Goal: Task Accomplishment & Management: Manage account settings

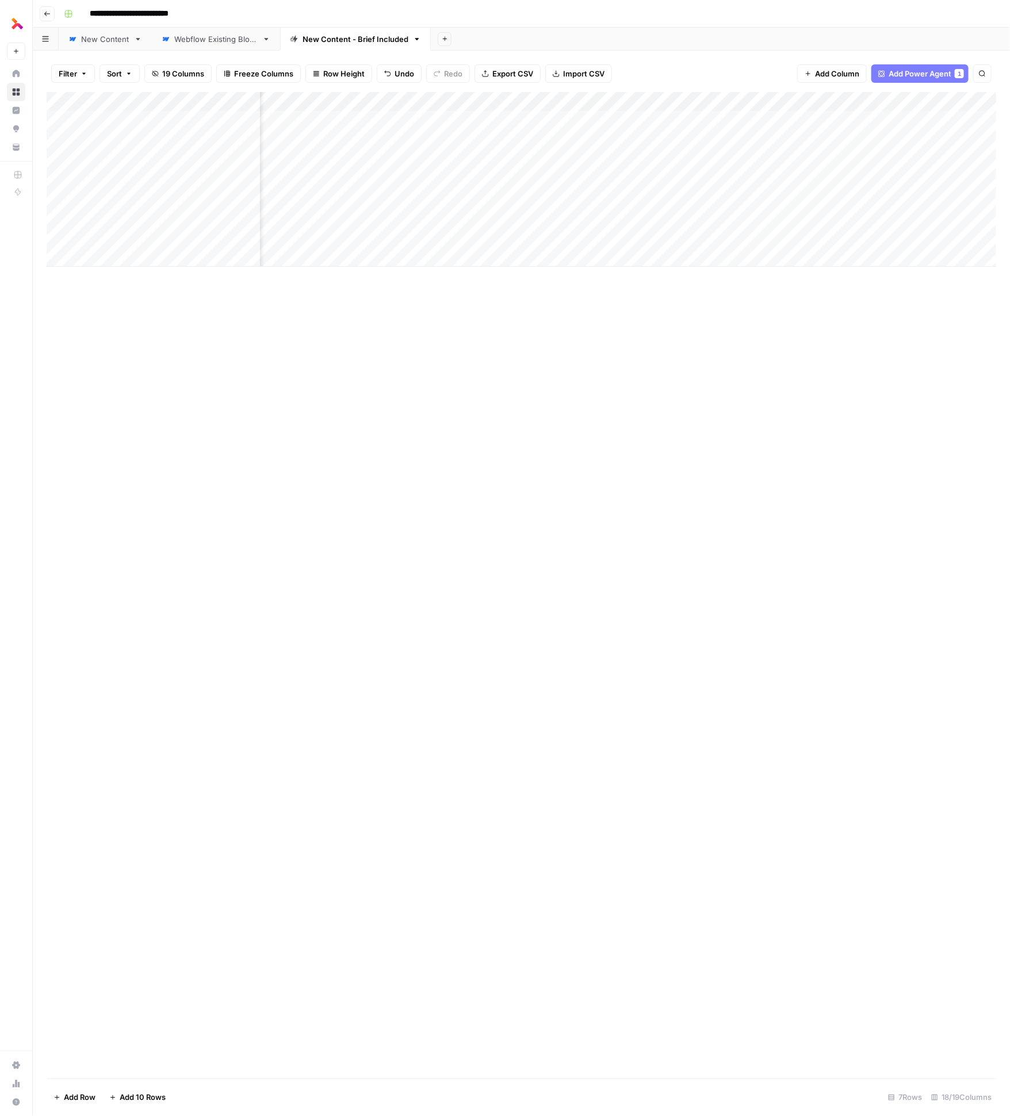
scroll to position [0, 292]
click at [807, 236] on div "Add Column" at bounding box center [522, 179] width 950 height 175
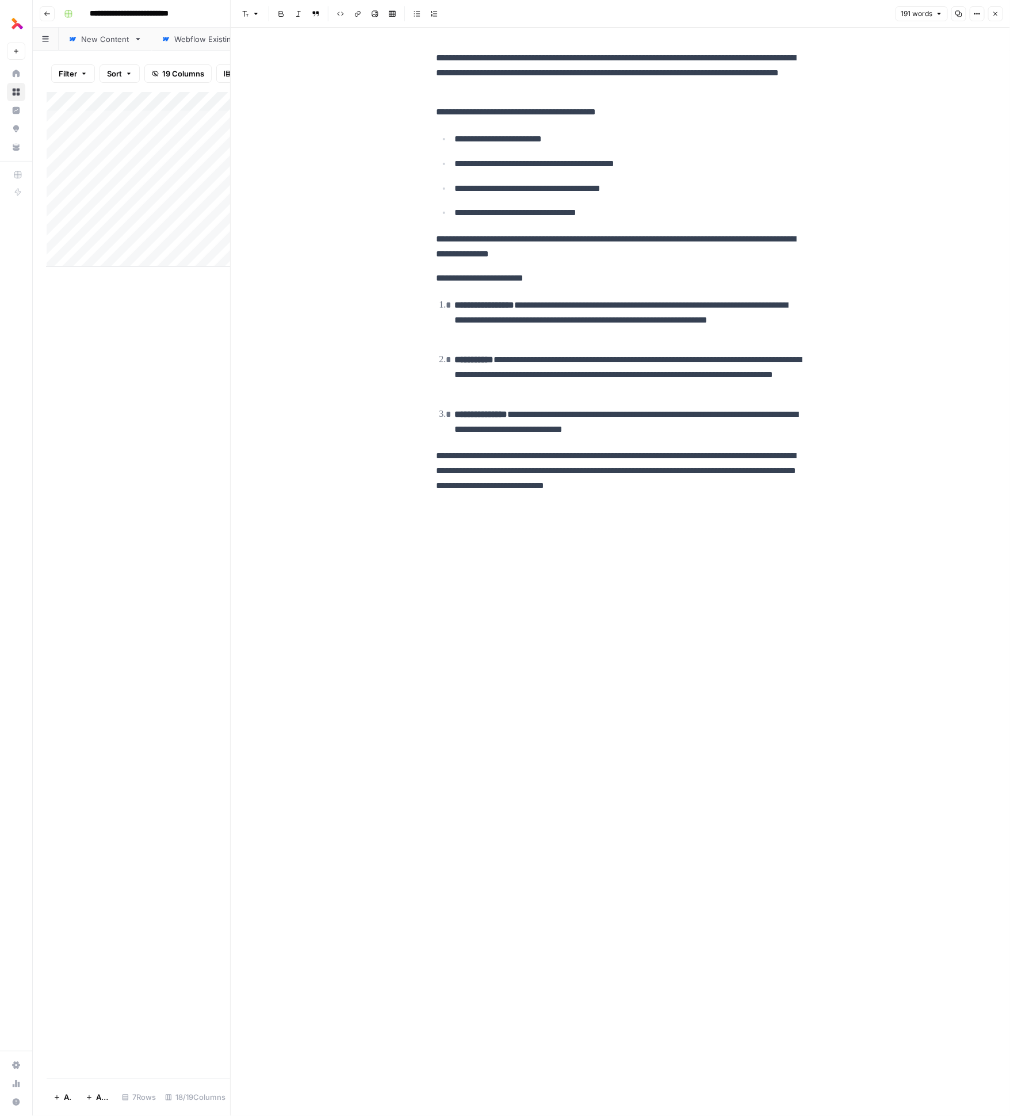
click at [995, 12] on icon "button" at bounding box center [995, 13] width 7 height 7
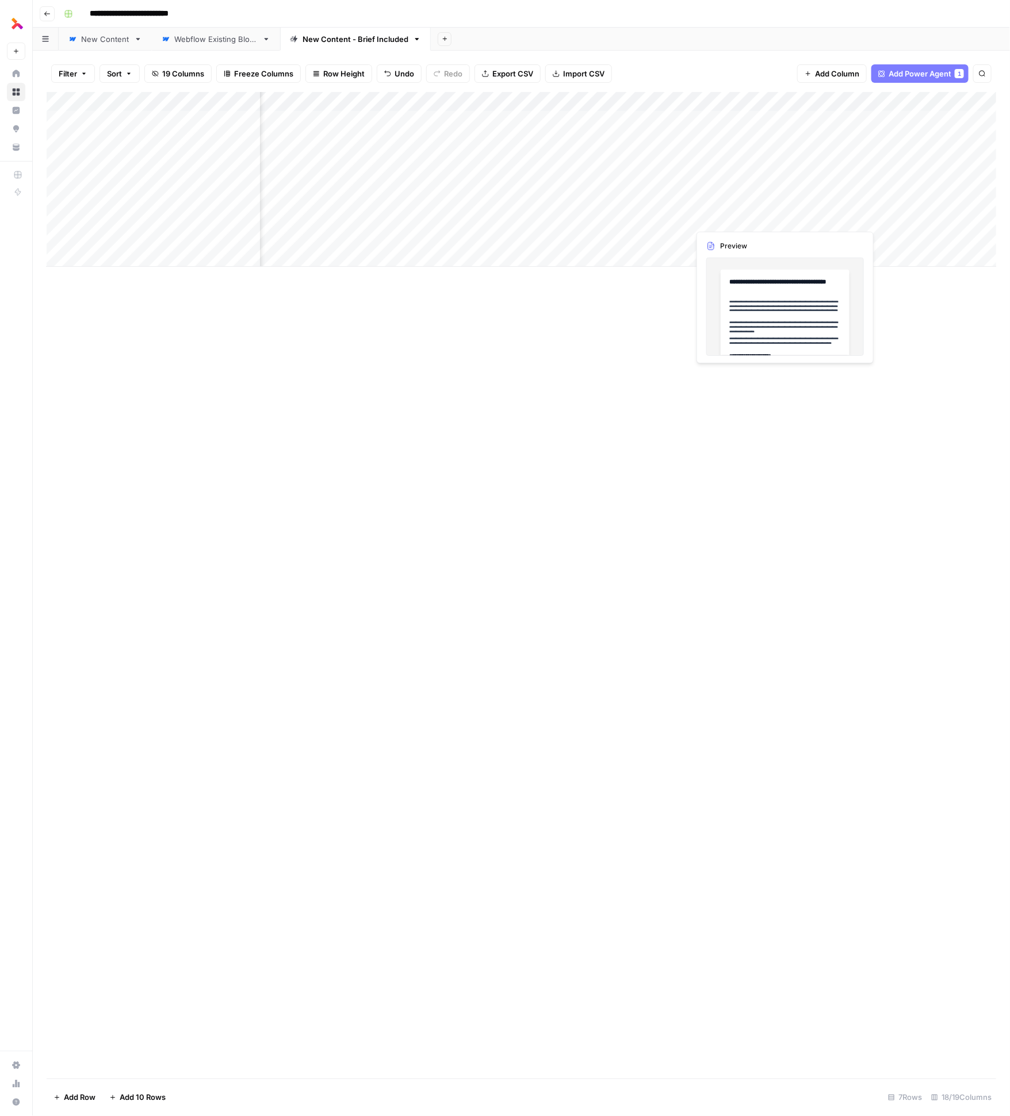
click at [757, 220] on div "Add Column" at bounding box center [522, 179] width 950 height 175
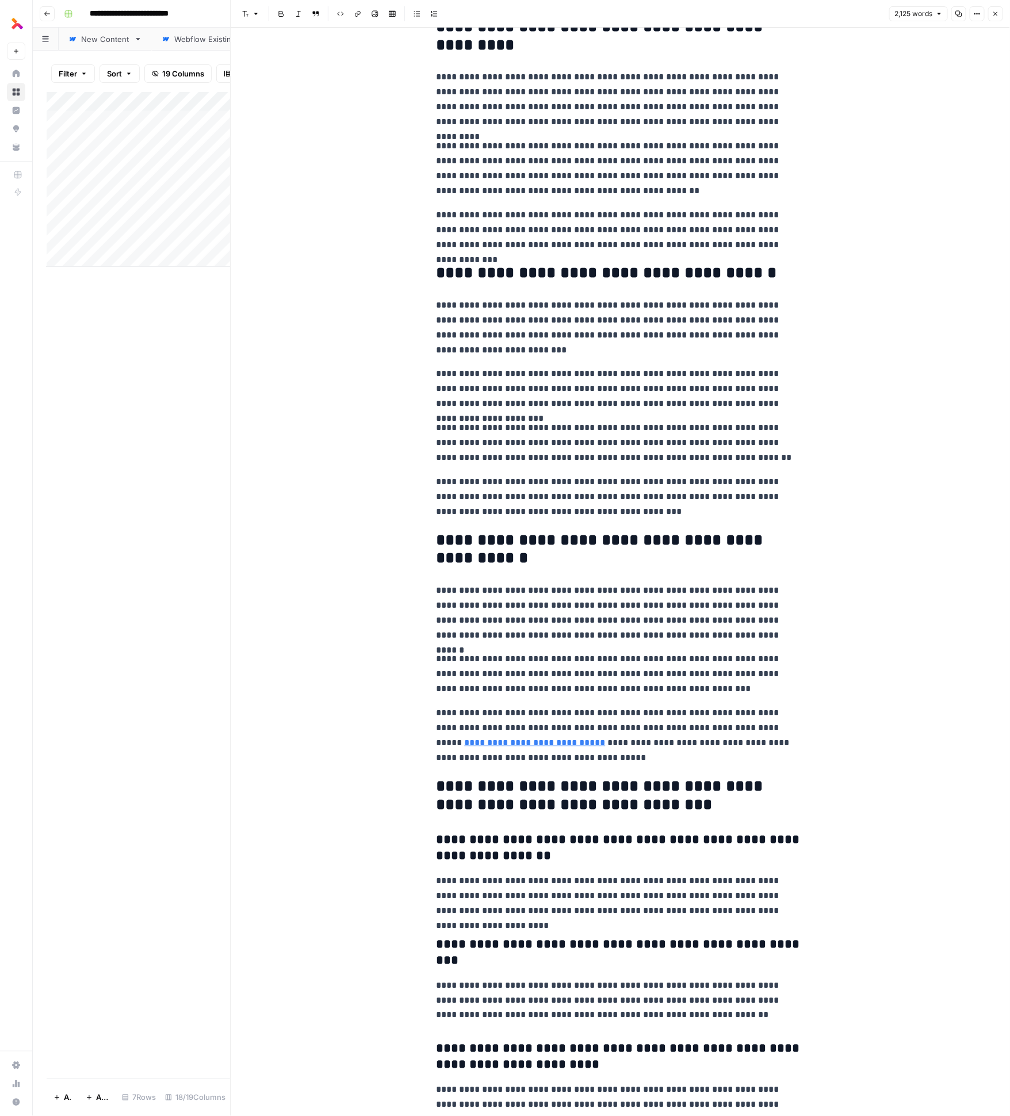
scroll to position [3225, 0]
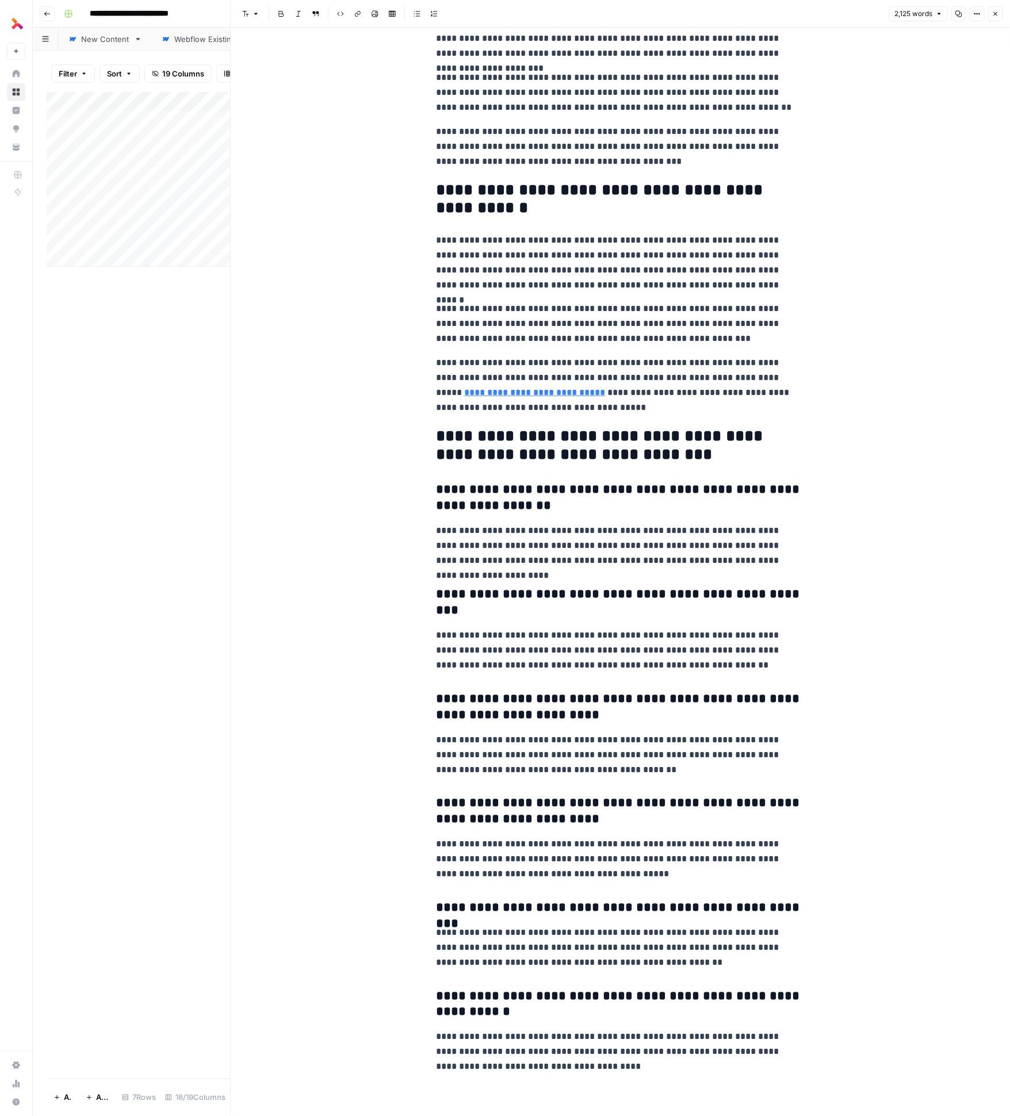
click at [1000, 12] on button "Close" at bounding box center [995, 13] width 15 height 15
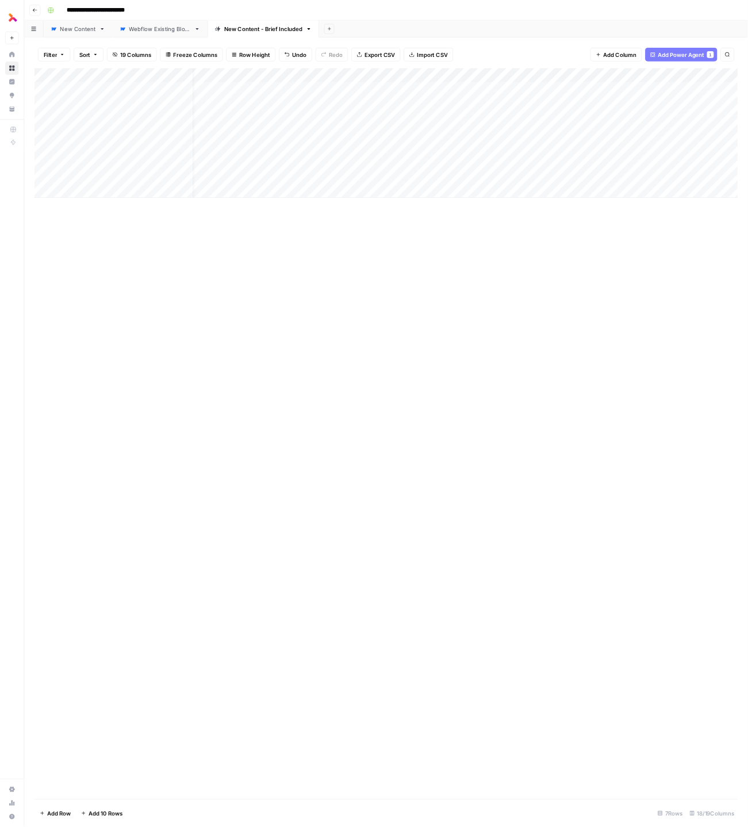
scroll to position [0, 26]
click at [702, 232] on div "Add Column" at bounding box center [522, 179] width 950 height 175
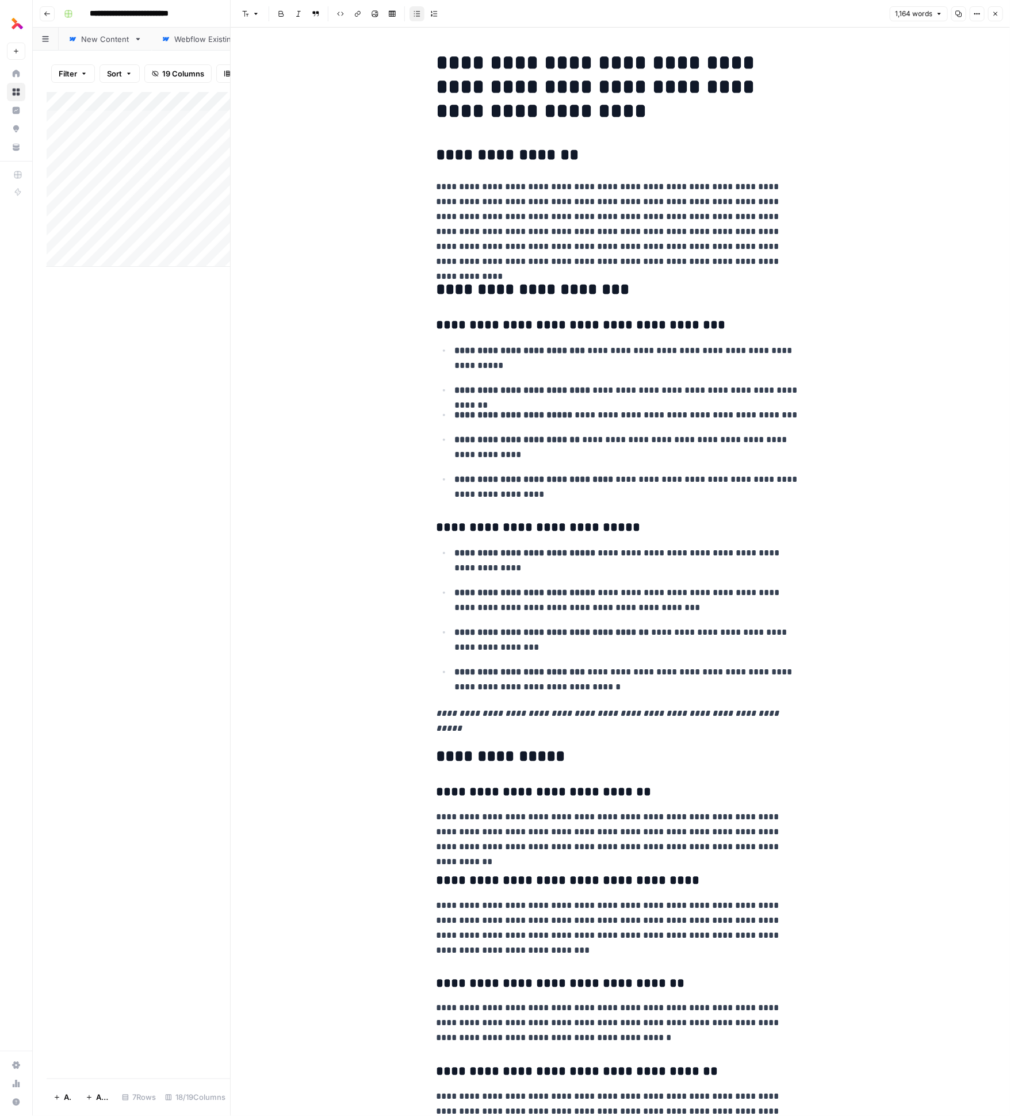
click at [993, 11] on icon "button" at bounding box center [995, 13] width 7 height 7
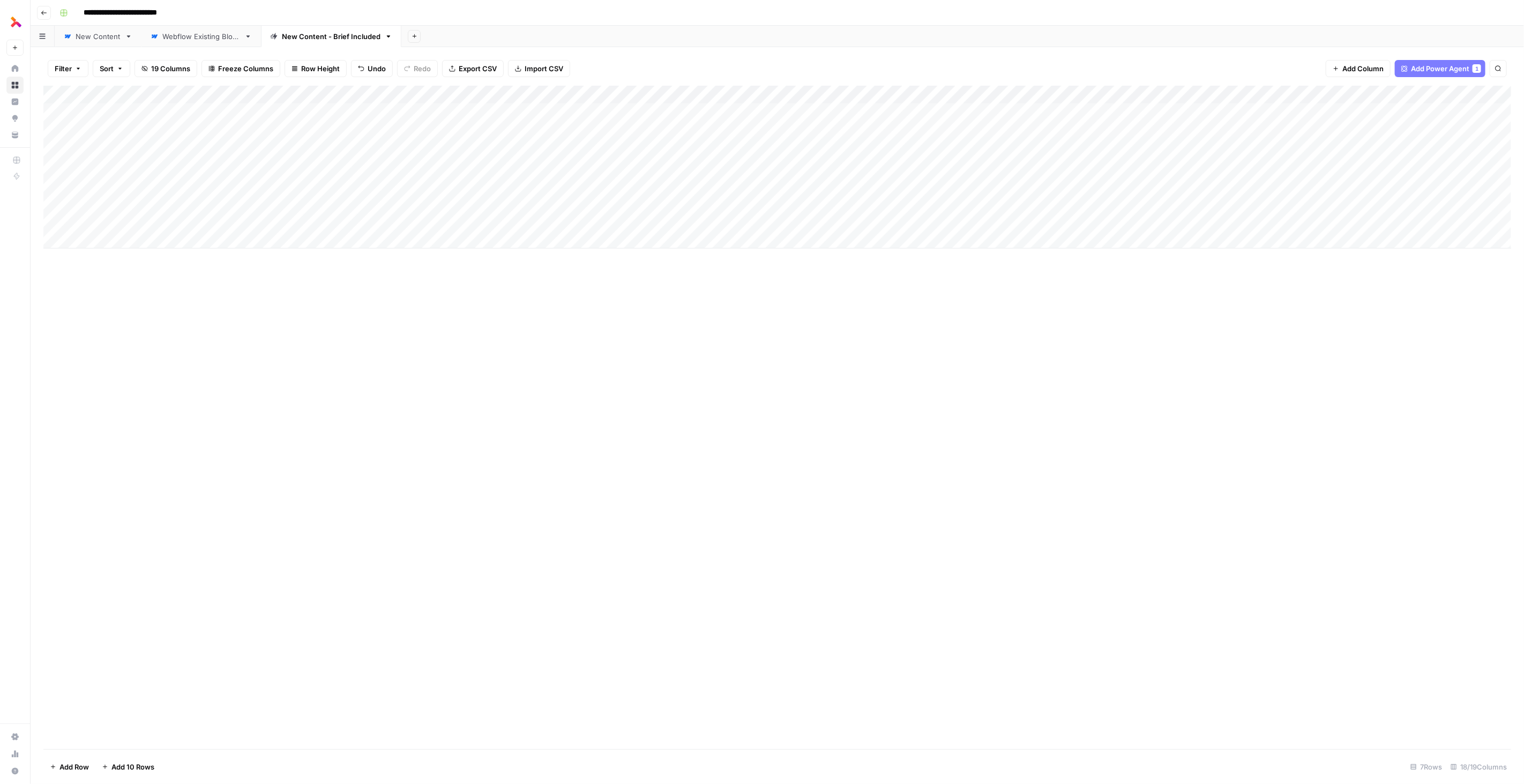
click at [784, 551] on div "Add Column" at bounding box center [777, 417] width 1467 height 664
click at [746, 527] on div "Add Column" at bounding box center [777, 417] width 1467 height 664
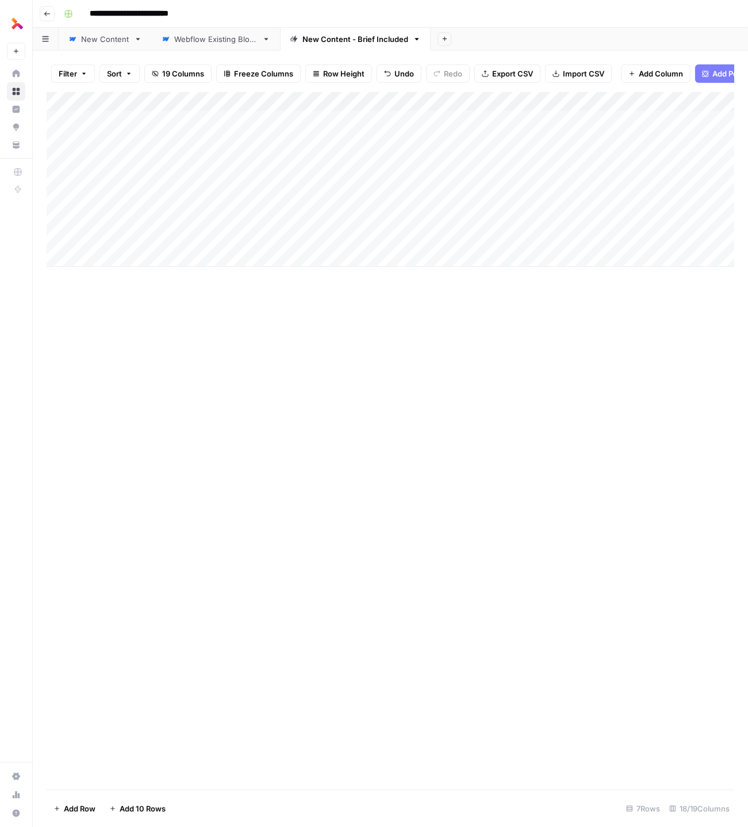
click at [281, 465] on div "Add Column" at bounding box center [391, 441] width 688 height 698
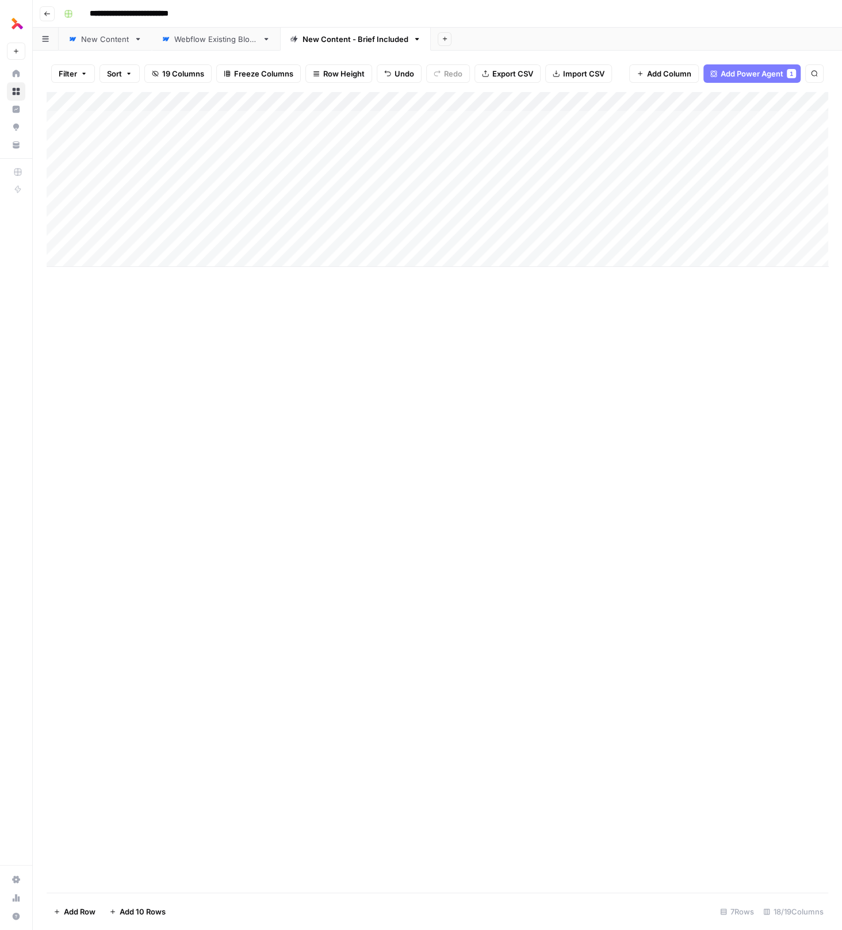
click at [469, 554] on div "Add Column" at bounding box center [438, 492] width 782 height 801
click at [619, 139] on div "Add Column" at bounding box center [438, 179] width 782 height 175
click at [623, 140] on div "Add Column" at bounding box center [438, 179] width 782 height 175
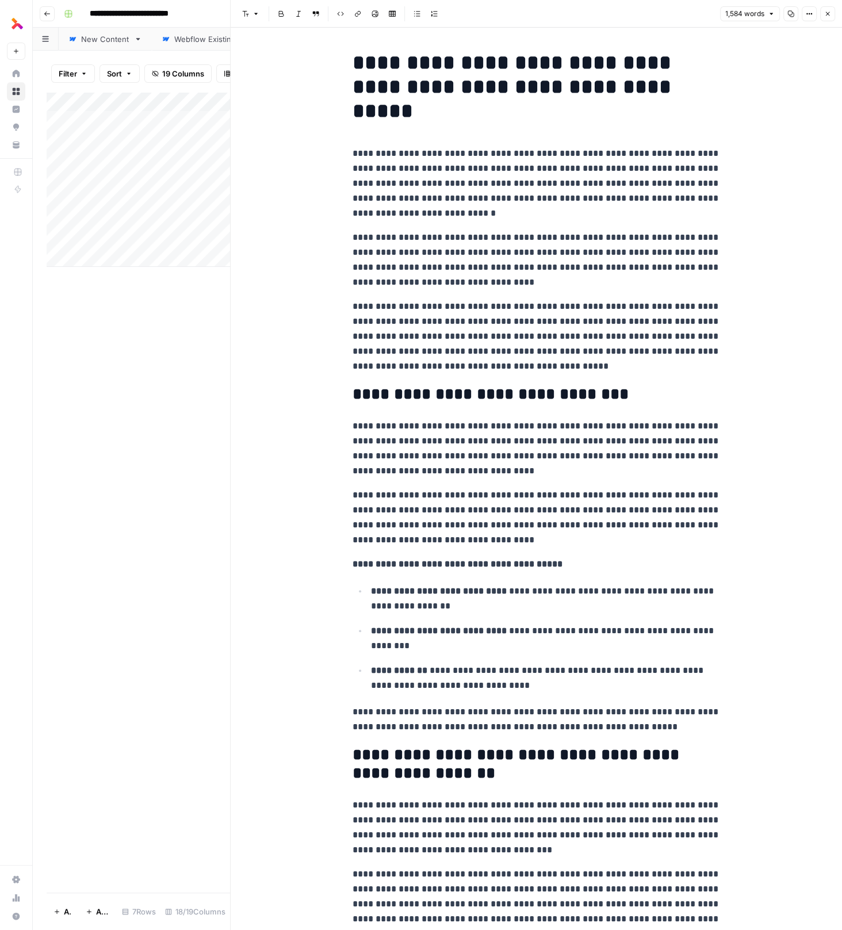
click at [530, 249] on p "**********" at bounding box center [537, 260] width 368 height 60
copy div "**********"
click at [467, 253] on p "**********" at bounding box center [537, 260] width 368 height 60
click at [830, 14] on icon "button" at bounding box center [827, 13] width 7 height 7
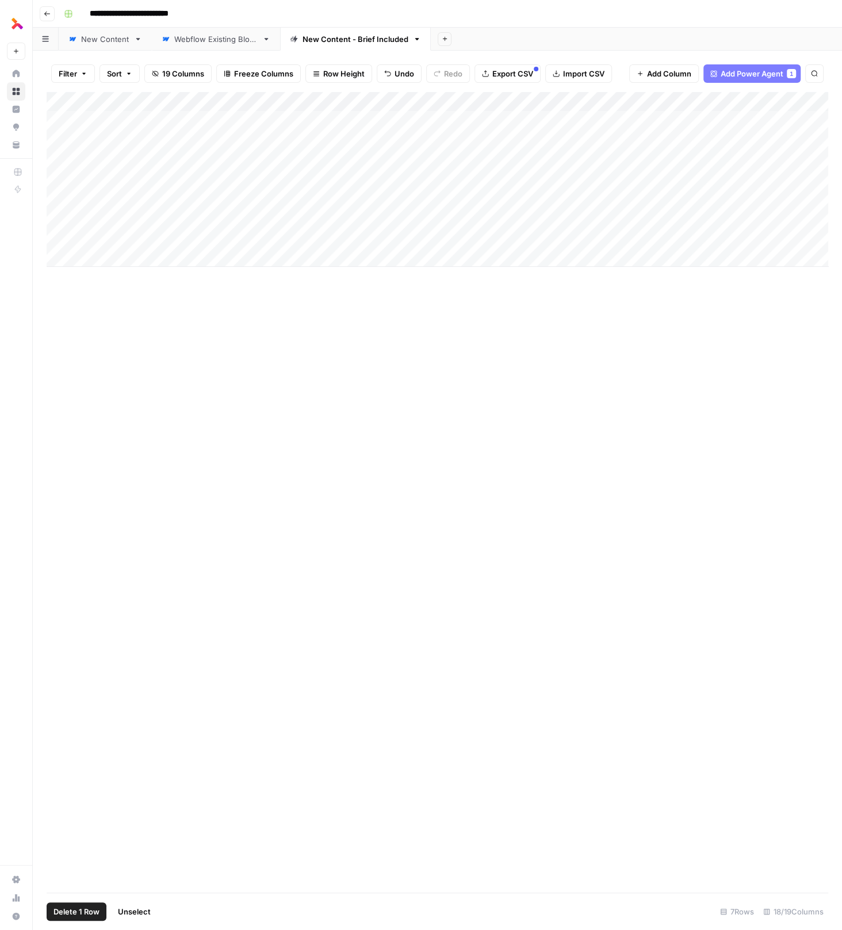
click at [60, 120] on div "Add Column" at bounding box center [438, 179] width 782 height 175
click at [79, 910] on span "Delete 1 Row" at bounding box center [76, 912] width 46 height 12
click at [398, 132] on button "Delete" at bounding box center [380, 132] width 39 height 21
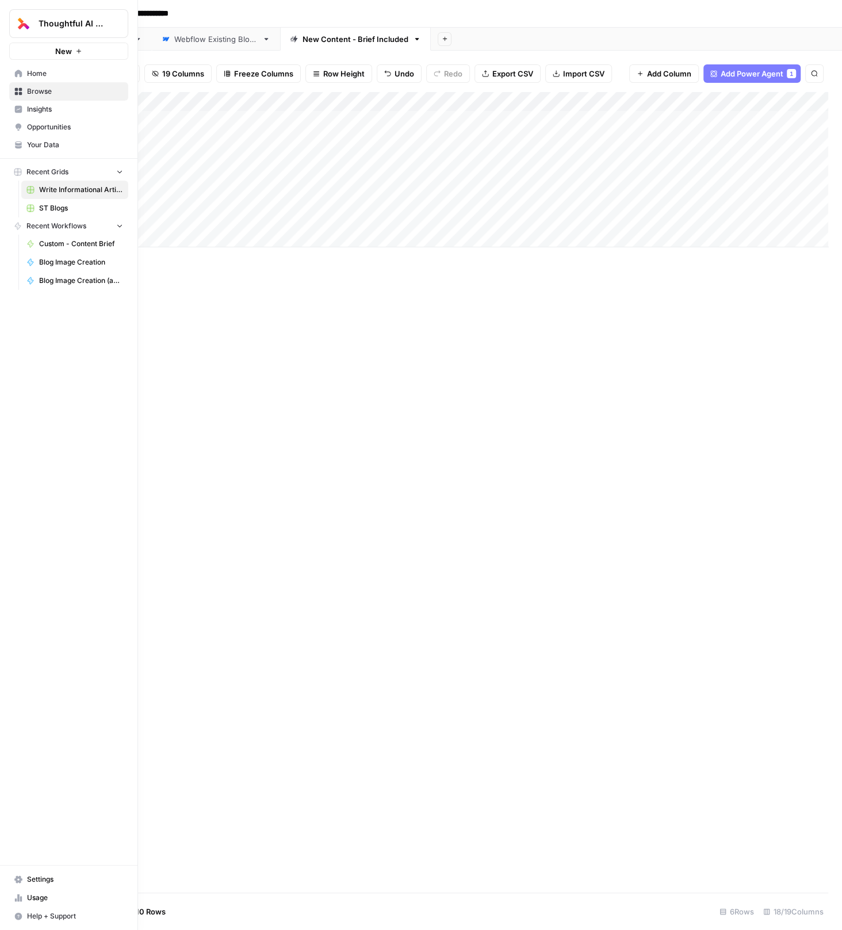
click at [40, 901] on span "Usage" at bounding box center [75, 898] width 96 height 10
click at [36, 872] on link "Settings" at bounding box center [68, 879] width 119 height 18
click at [25, 883] on link "Settings" at bounding box center [68, 879] width 119 height 18
click at [32, 895] on span "Usage" at bounding box center [75, 898] width 96 height 10
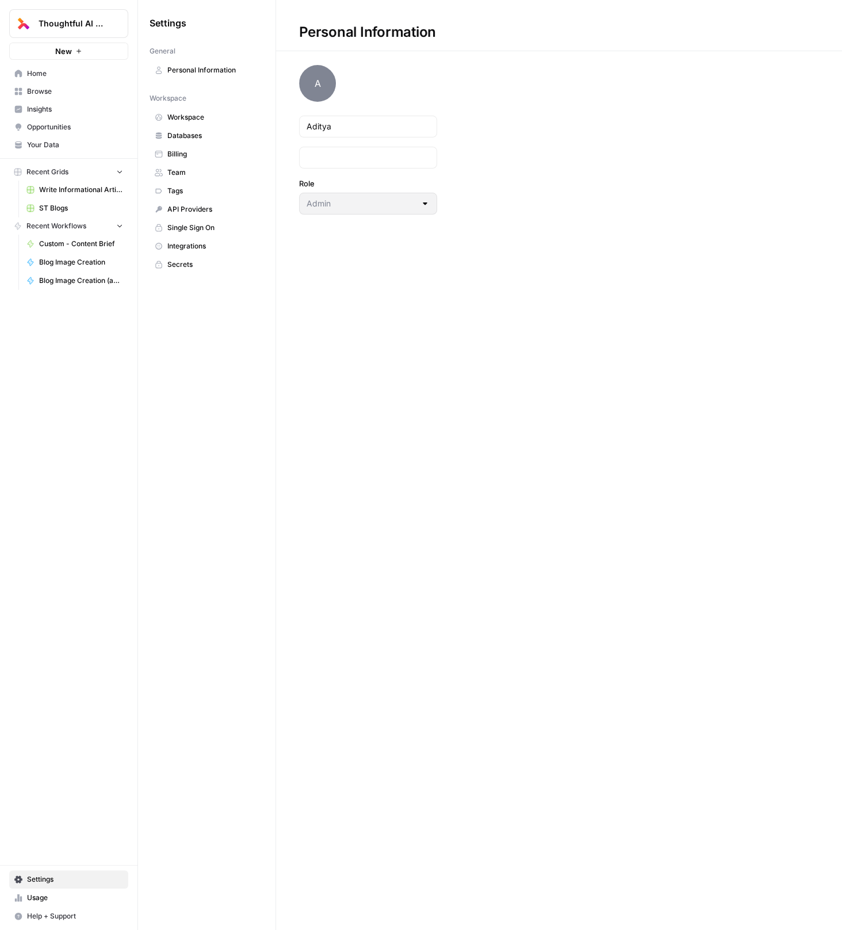
click at [205, 153] on span "Billing" at bounding box center [212, 154] width 91 height 10
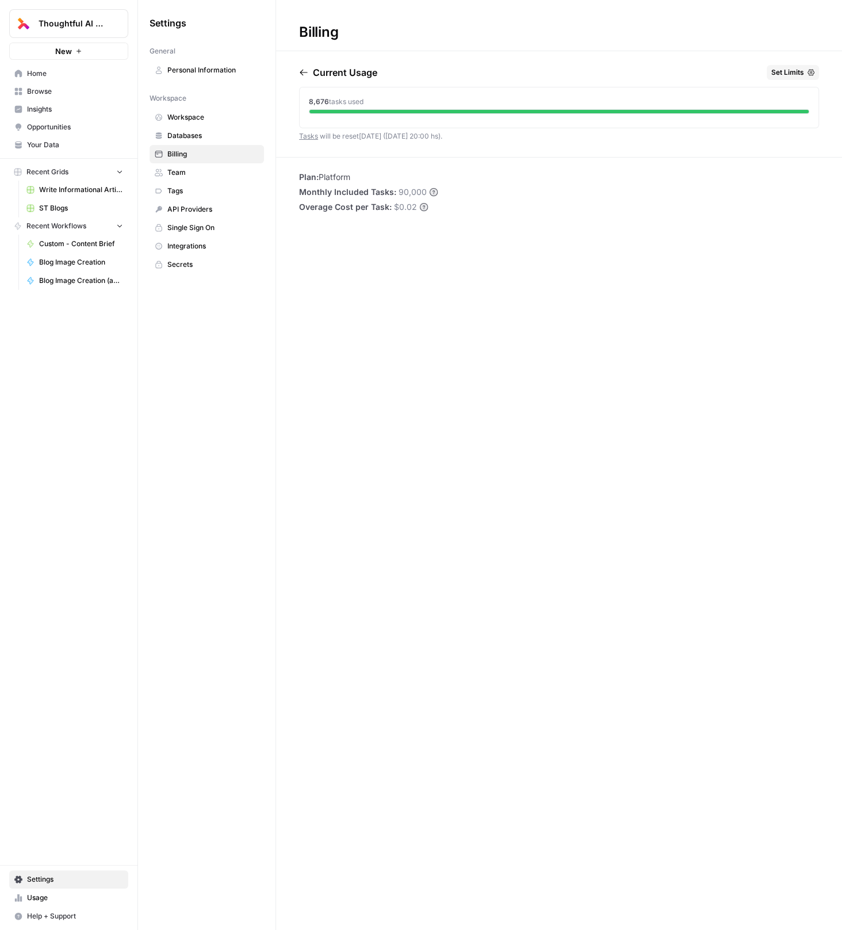
click at [189, 183] on link "Tags" at bounding box center [207, 191] width 114 height 18
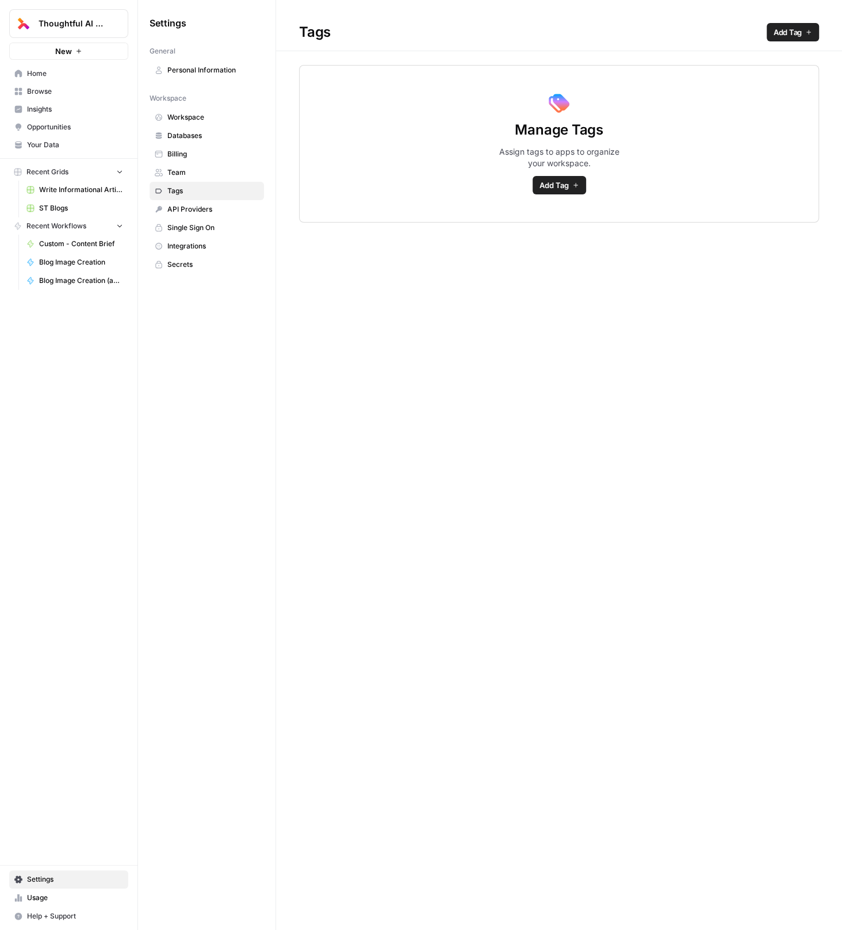
click at [189, 171] on span "Team" at bounding box center [212, 172] width 91 height 10
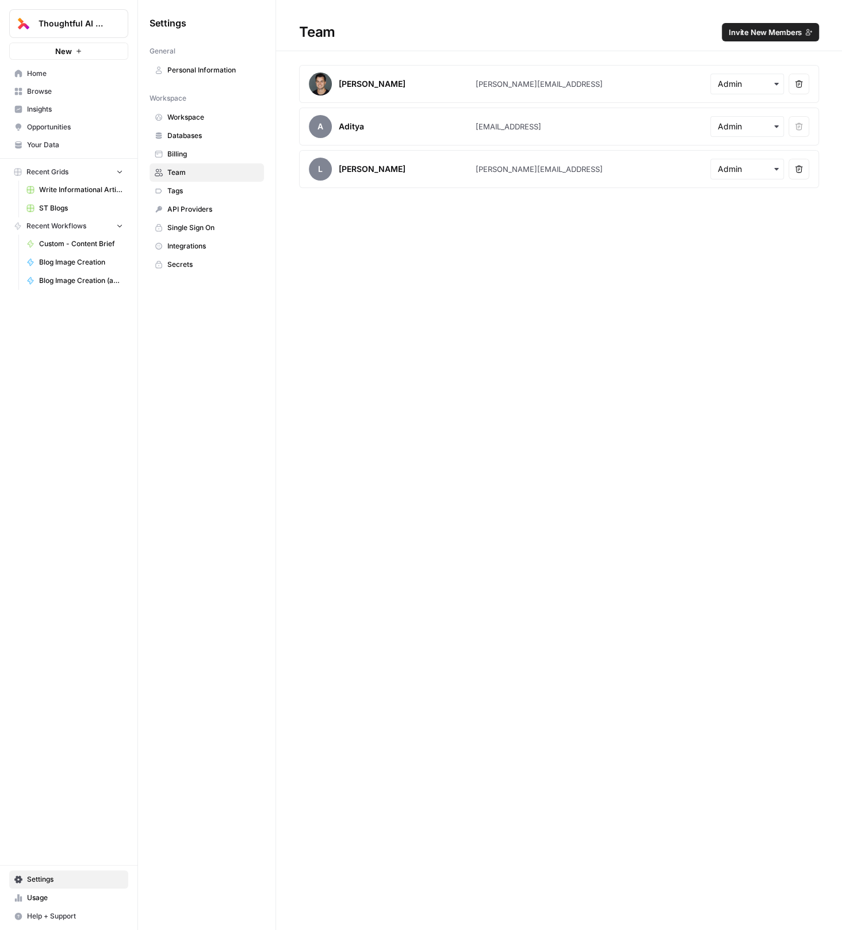
click at [194, 139] on span "Databases" at bounding box center [212, 136] width 91 height 10
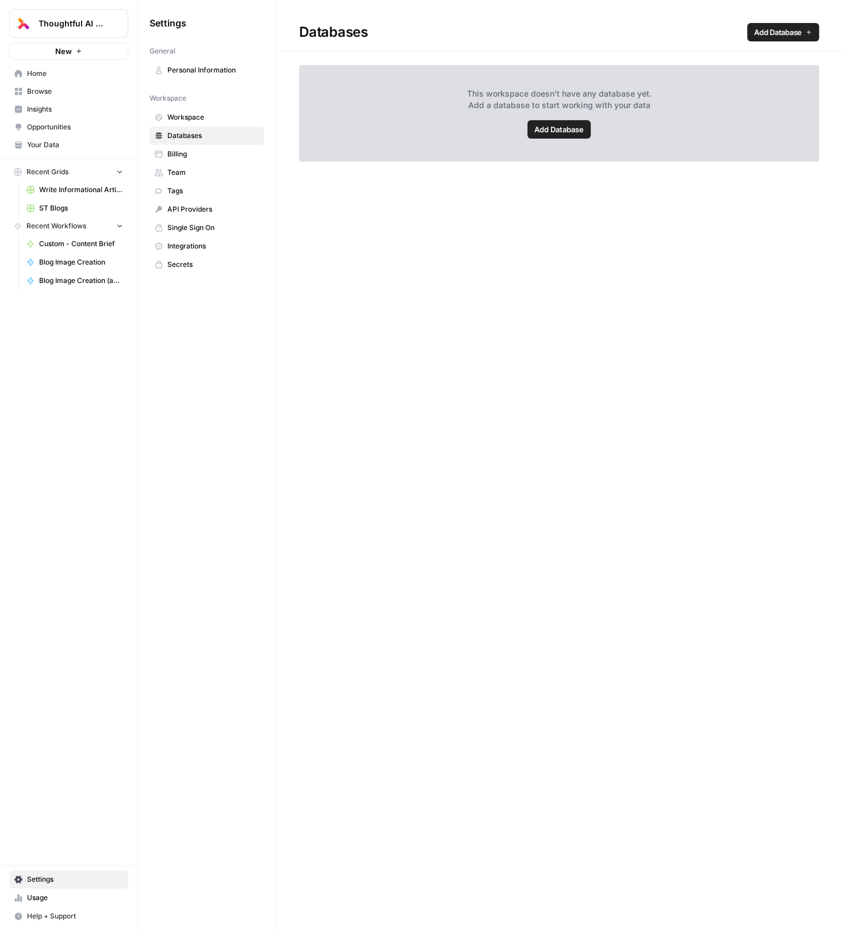
click at [196, 152] on span "Billing" at bounding box center [212, 154] width 91 height 10
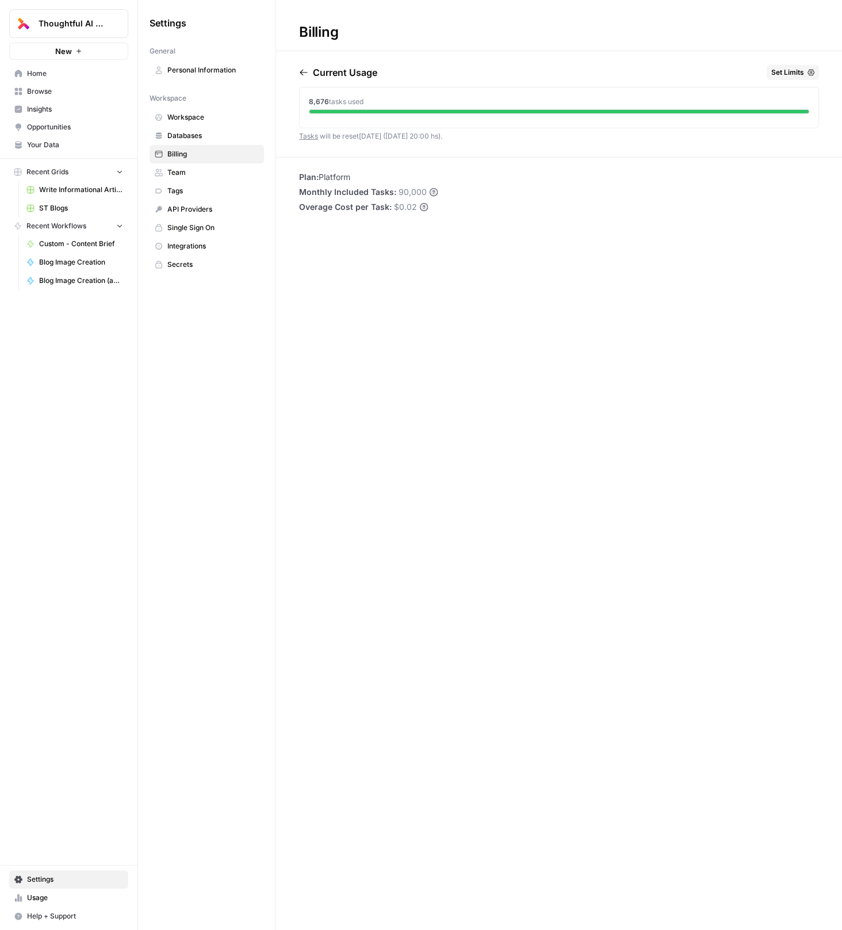
click at [204, 116] on span "Workspace" at bounding box center [212, 117] width 91 height 10
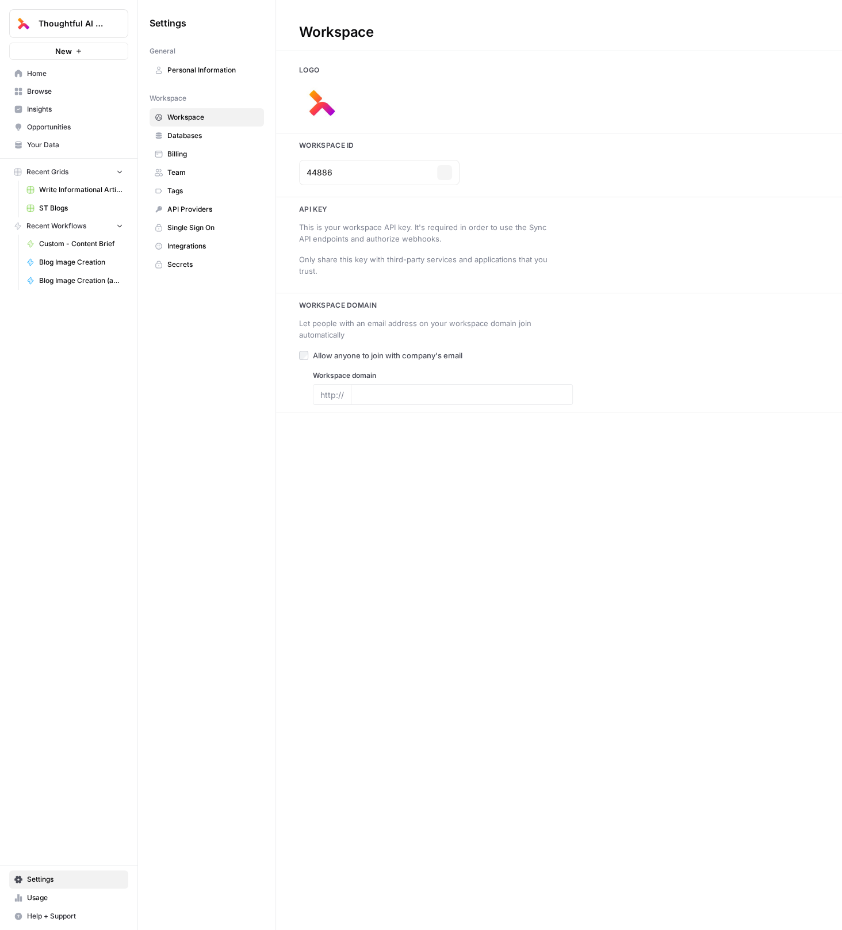
type input "thoughtful.ai"
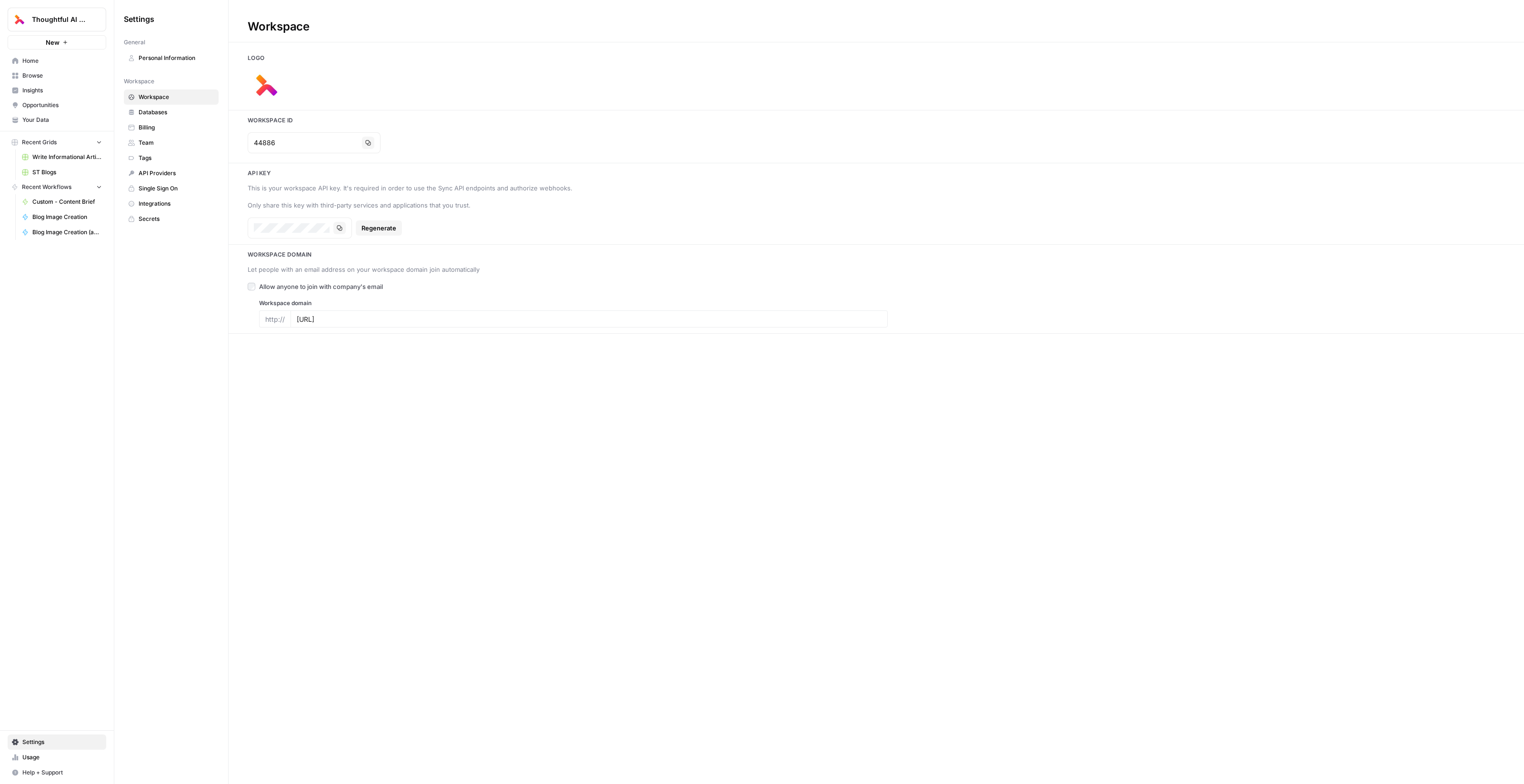
click at [158, 111] on span "Databases" at bounding box center [176, 113] width 75 height 8
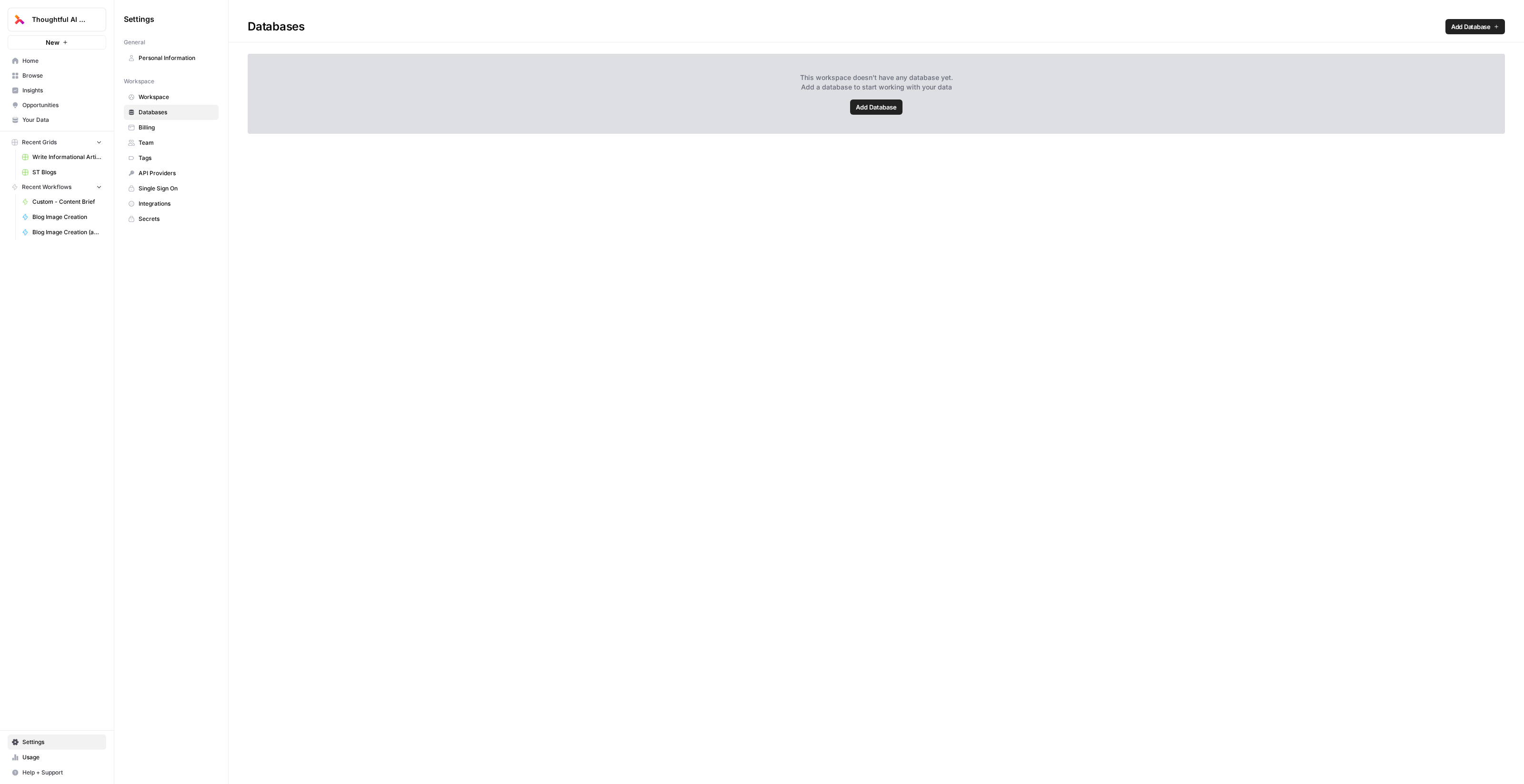
click at [158, 125] on span "Billing" at bounding box center [176, 127] width 75 height 8
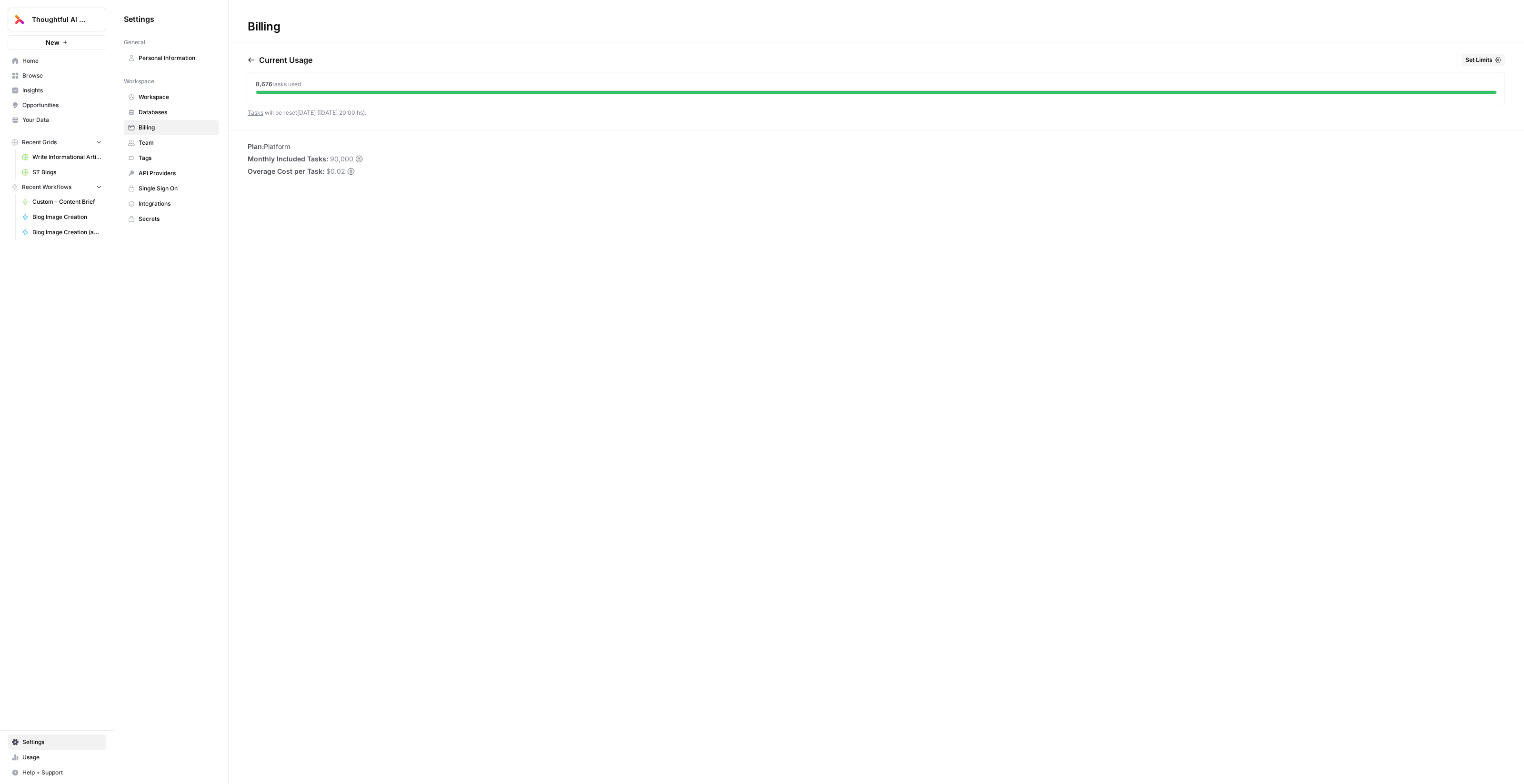
click at [358, 159] on circle at bounding box center [359, 158] width 6 height 6
click at [284, 144] on li "Plan: Platform" at bounding box center [305, 147] width 115 height 10
copy li "Platform"
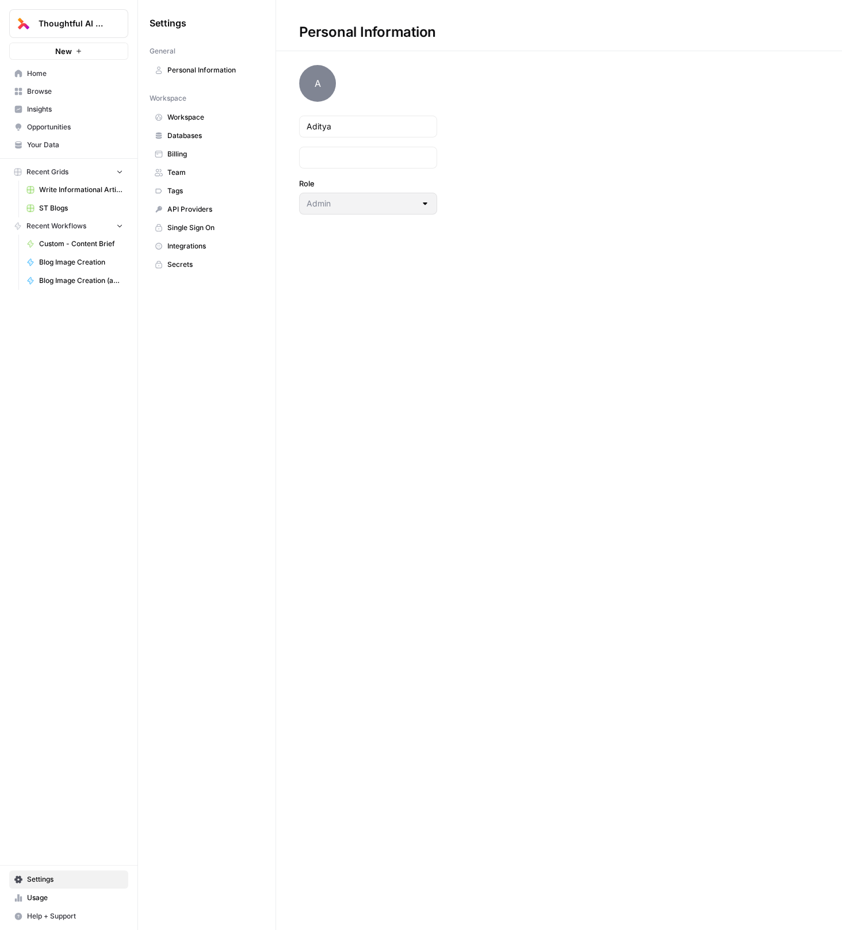
click at [195, 154] on span "Billing" at bounding box center [212, 154] width 91 height 10
click at [194, 169] on span "Team" at bounding box center [212, 172] width 91 height 10
